Goal: Task Accomplishment & Management: Manage account settings

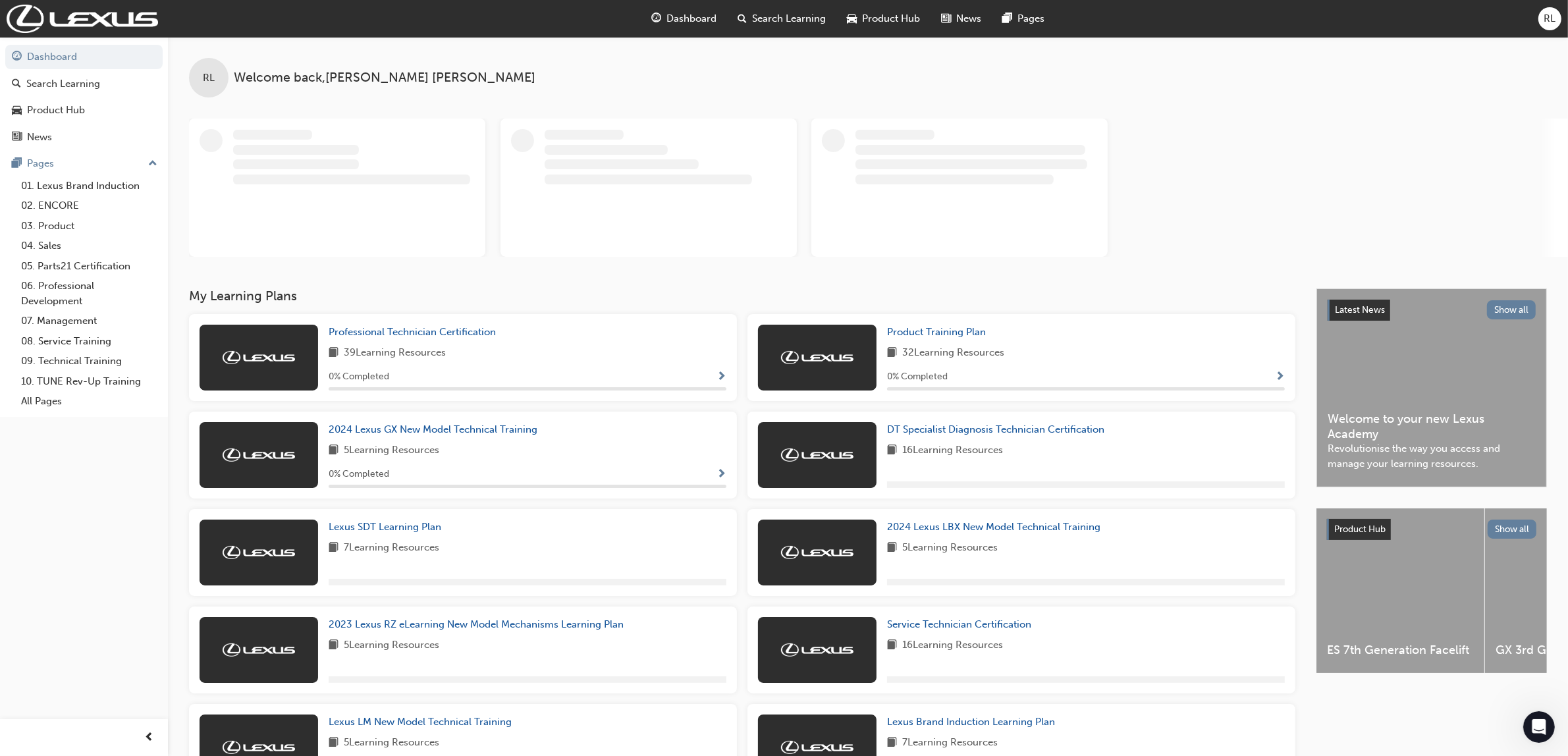
click at [1552, 22] on span "RL" at bounding box center [1550, 18] width 12 height 16
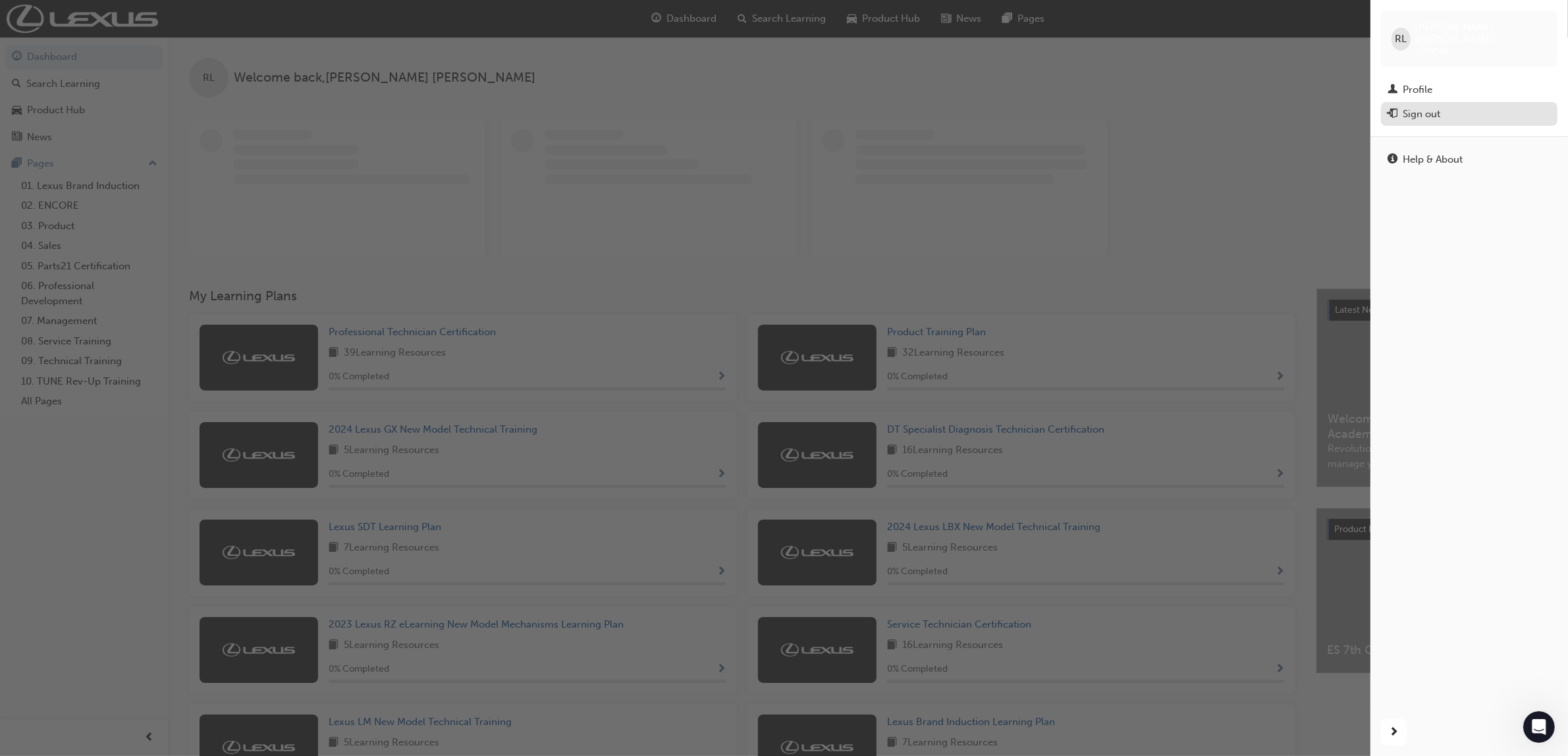
click at [1419, 106] on div "Sign out" at bounding box center [1421, 114] width 38 height 16
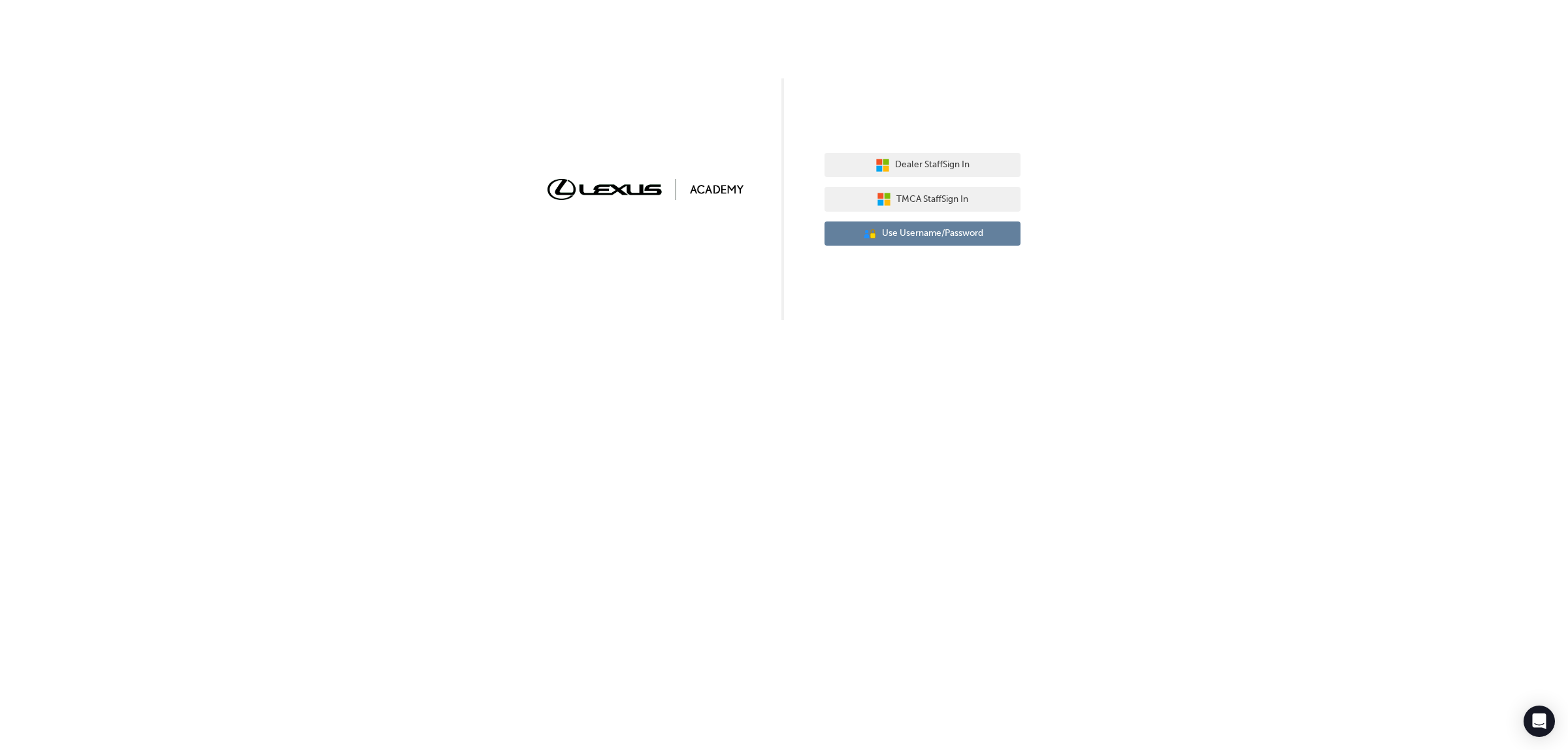
click at [951, 234] on span "Use Username/Password" at bounding box center [932, 233] width 101 height 15
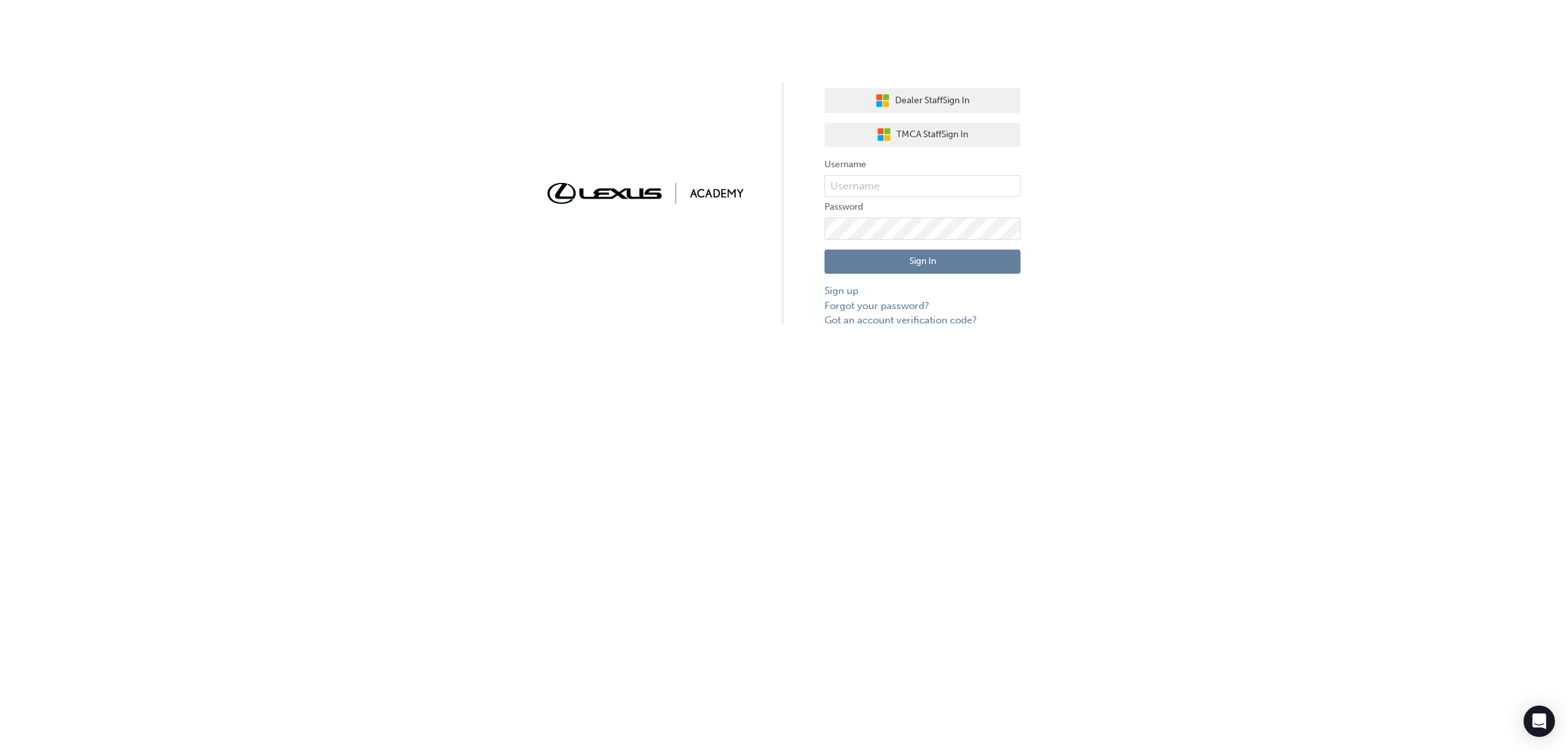
click at [905, 267] on button "Sign In" at bounding box center [922, 261] width 196 height 25
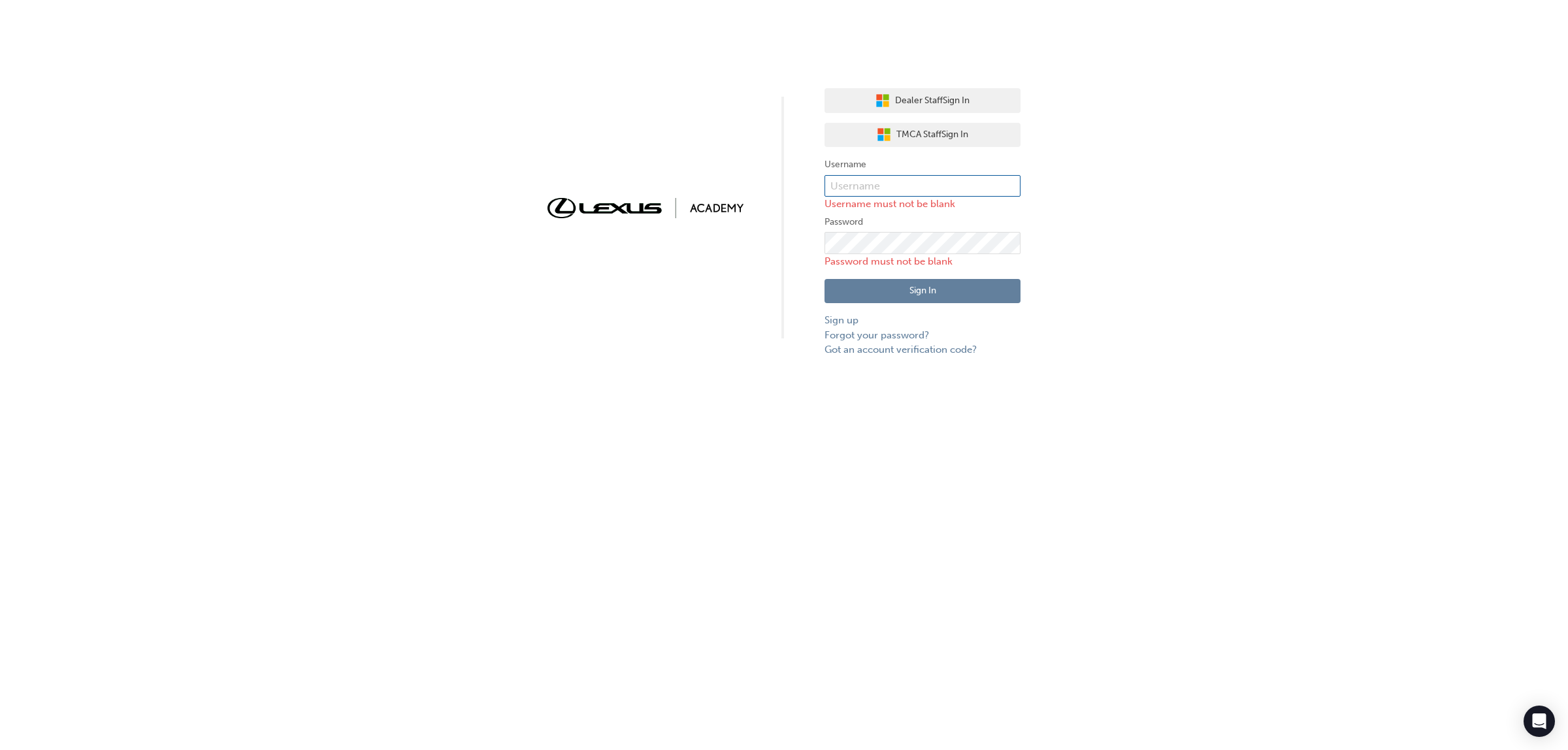
click at [886, 181] on input "text" at bounding box center [922, 186] width 196 height 22
type input "john.wyatt@lexusofmaroochydore.com.au"
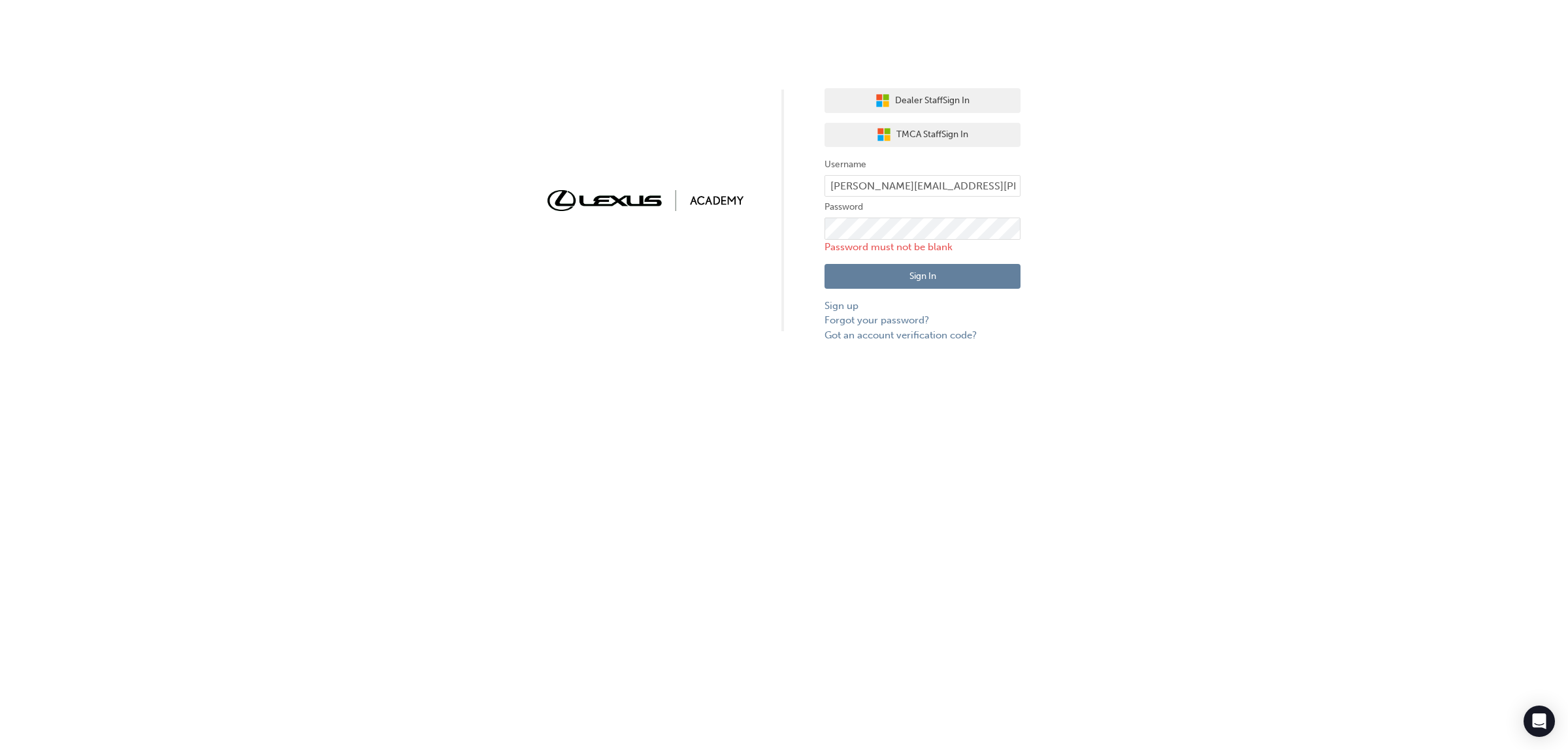
click at [893, 276] on button "Sign In" at bounding box center [922, 276] width 196 height 25
click at [923, 266] on button "Sign In" at bounding box center [922, 261] width 196 height 25
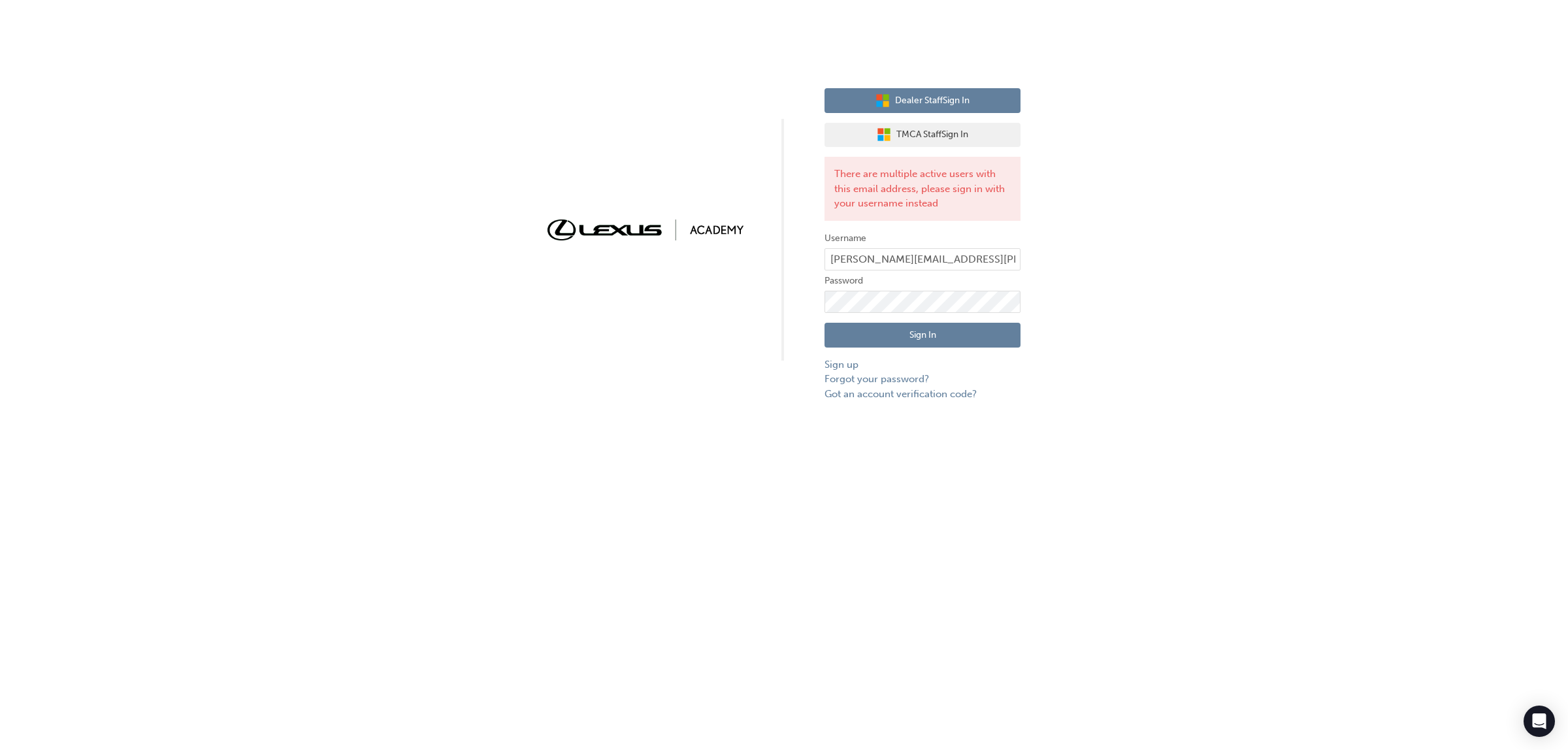
click at [916, 108] on button "Dealer Staff Sign In" at bounding box center [922, 100] width 196 height 25
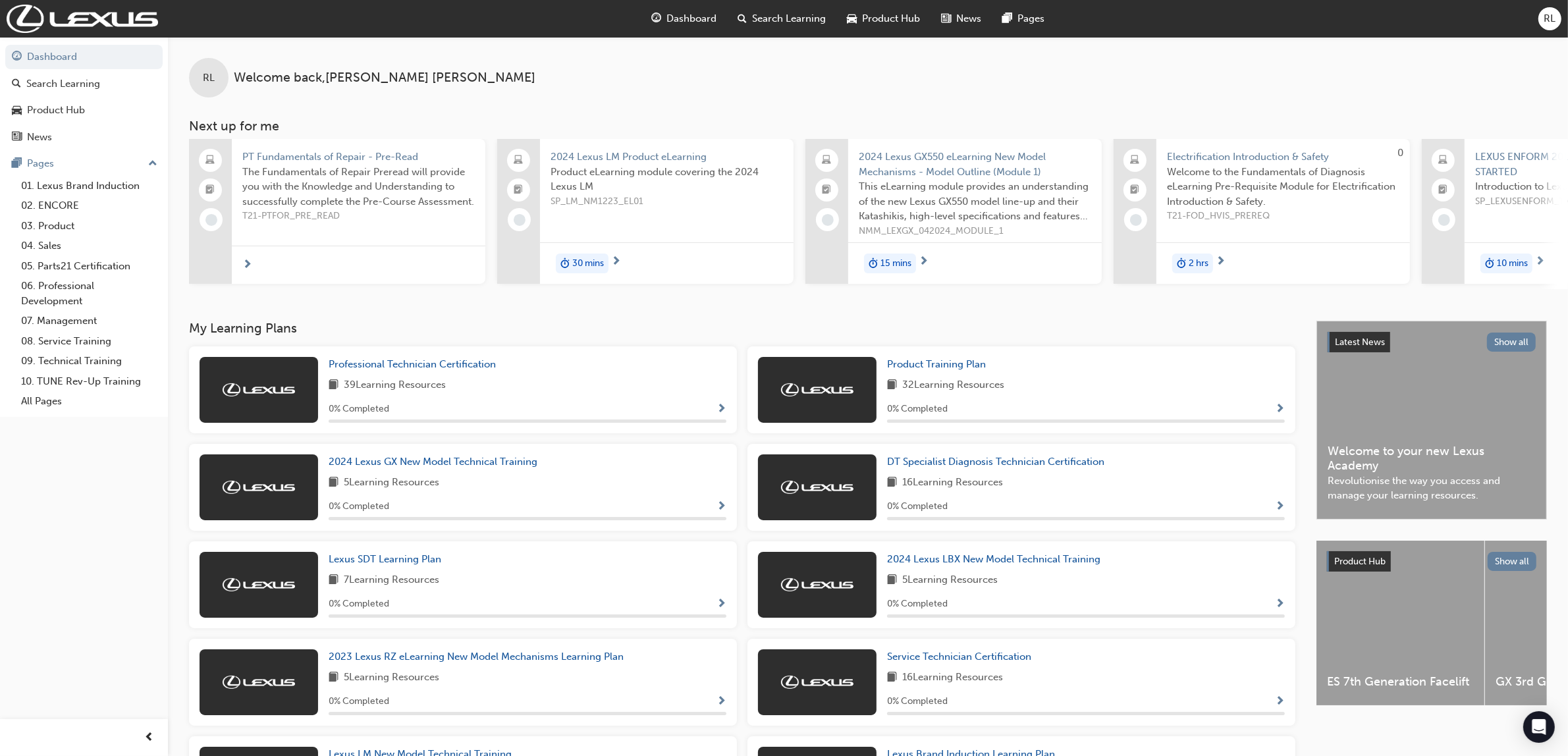
click at [1551, 17] on span "RL" at bounding box center [1550, 18] width 12 height 16
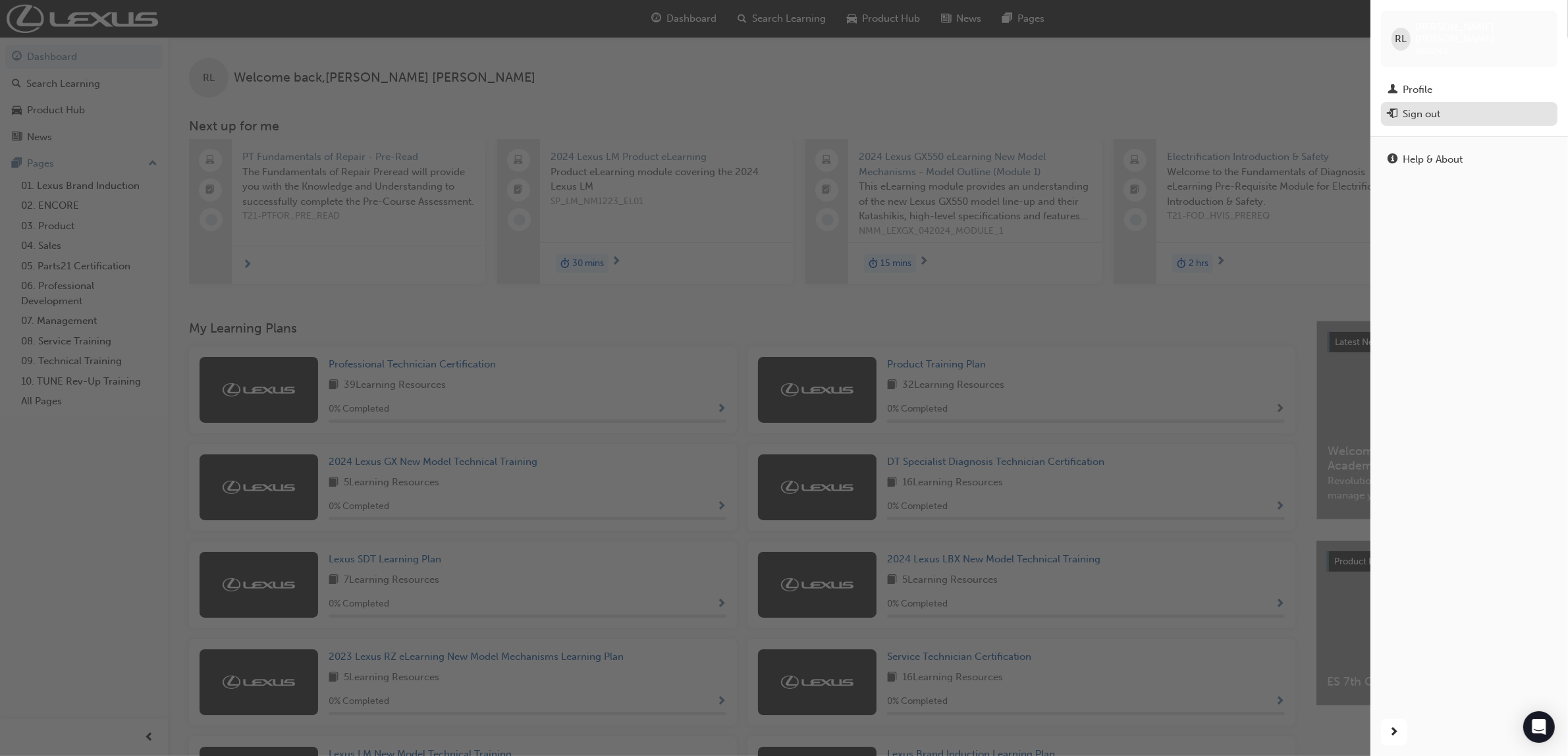
click at [1428, 106] on div "Sign out" at bounding box center [1421, 114] width 38 height 16
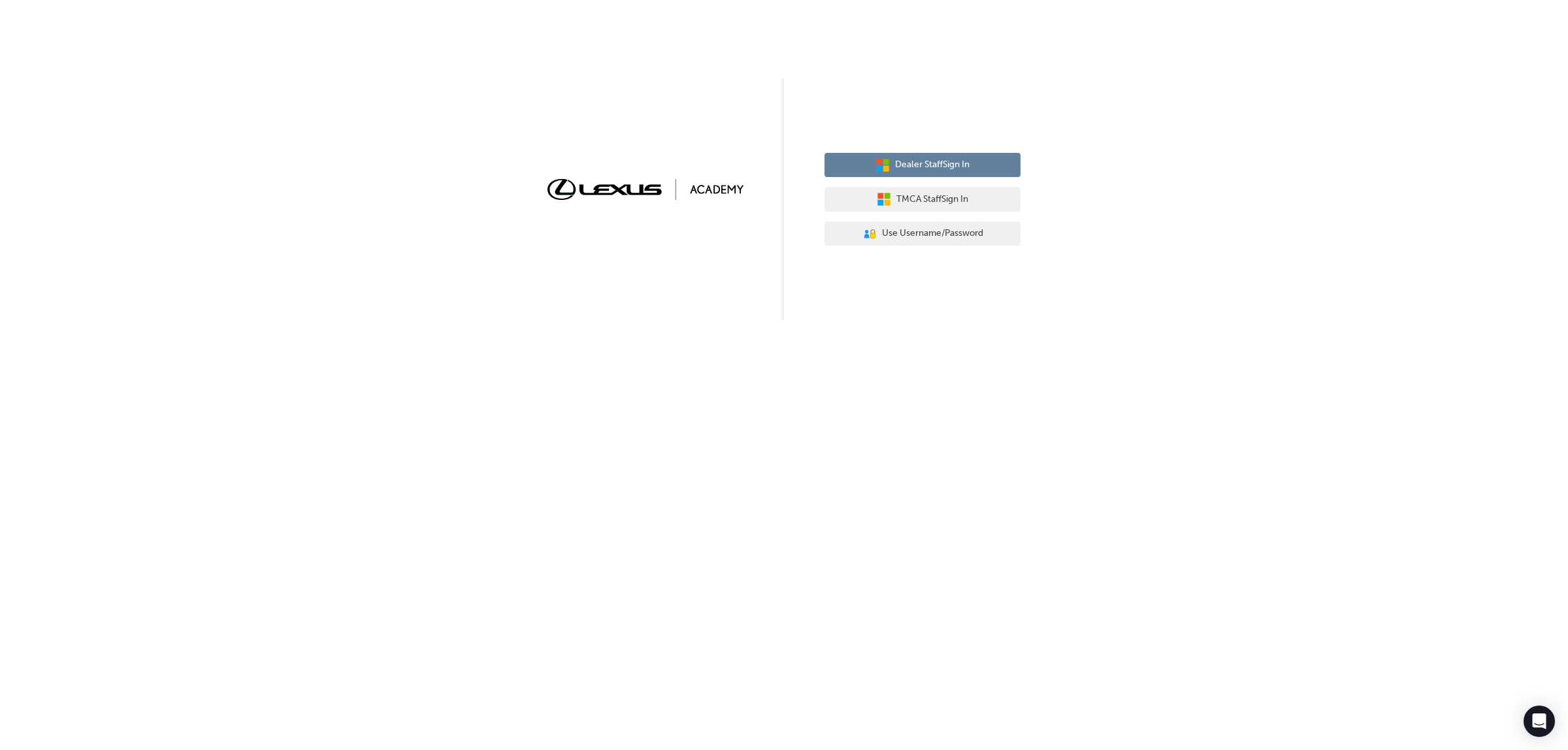
click at [936, 166] on span "Dealer Staff Sign In" at bounding box center [933, 165] width 75 height 15
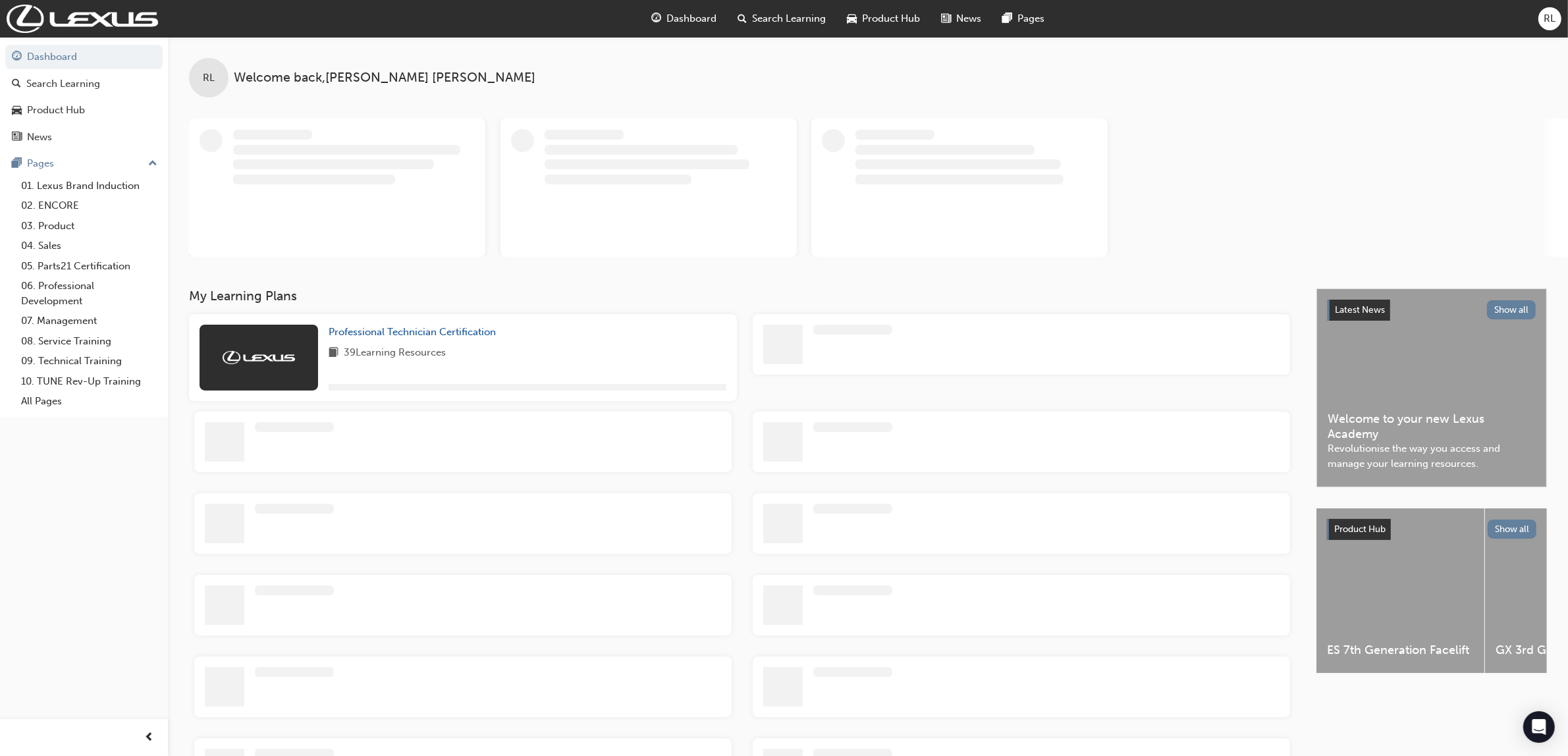
click at [1548, 17] on span "RL" at bounding box center [1550, 18] width 12 height 16
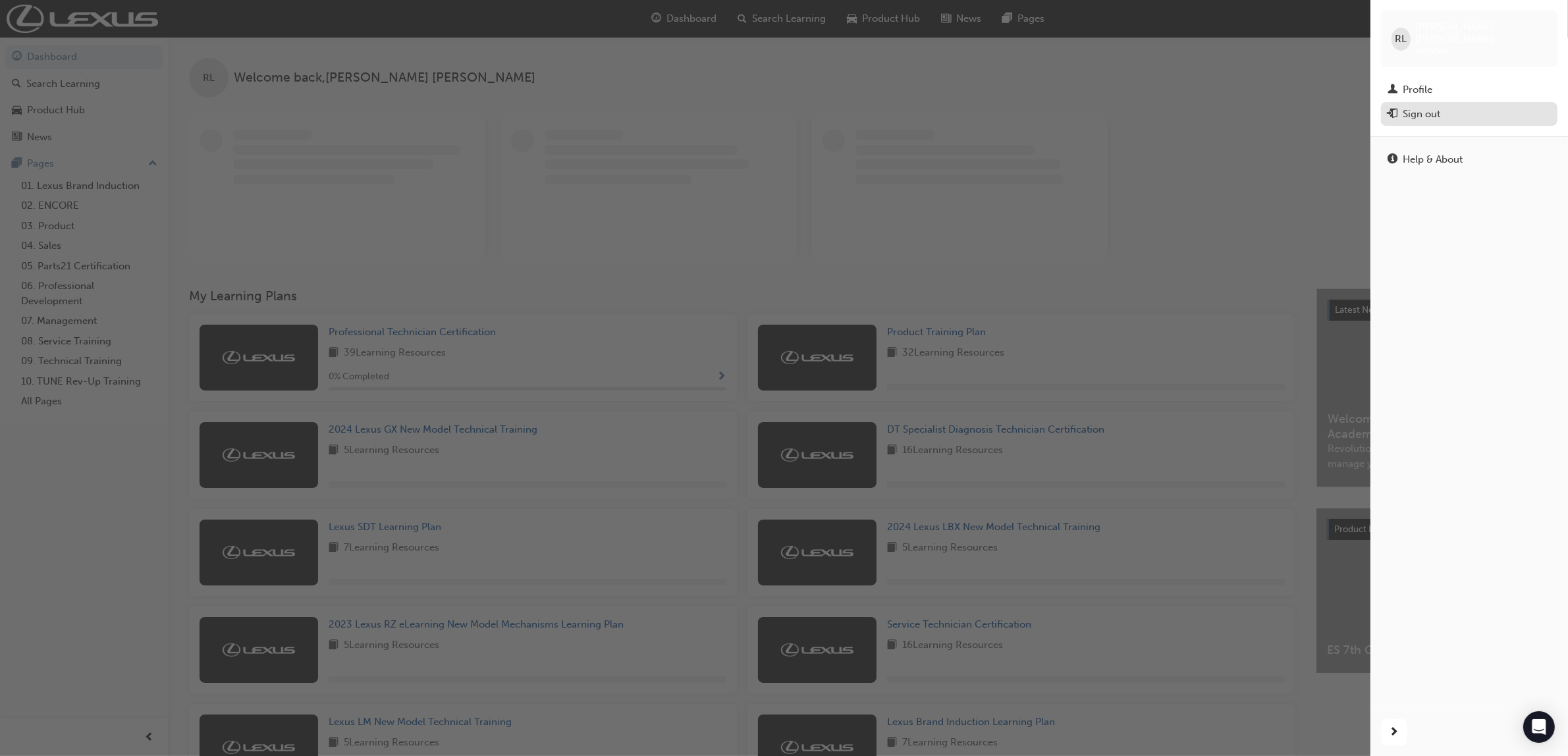
click at [1426, 108] on div "Sign out" at bounding box center [1421, 114] width 38 height 16
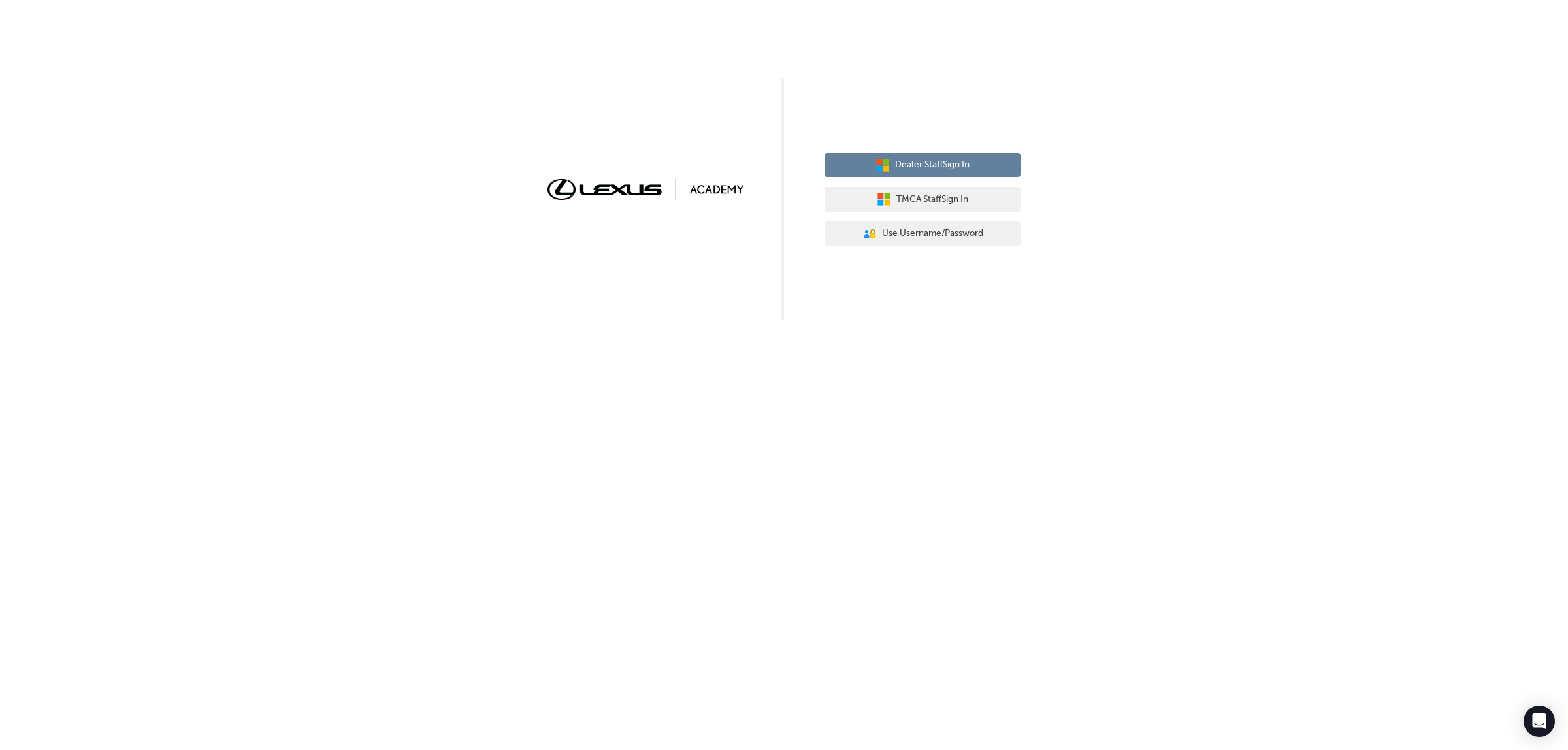
click at [933, 161] on span "Dealer Staff Sign In" at bounding box center [933, 165] width 75 height 15
